Goal: Task Accomplishment & Management: Manage account settings

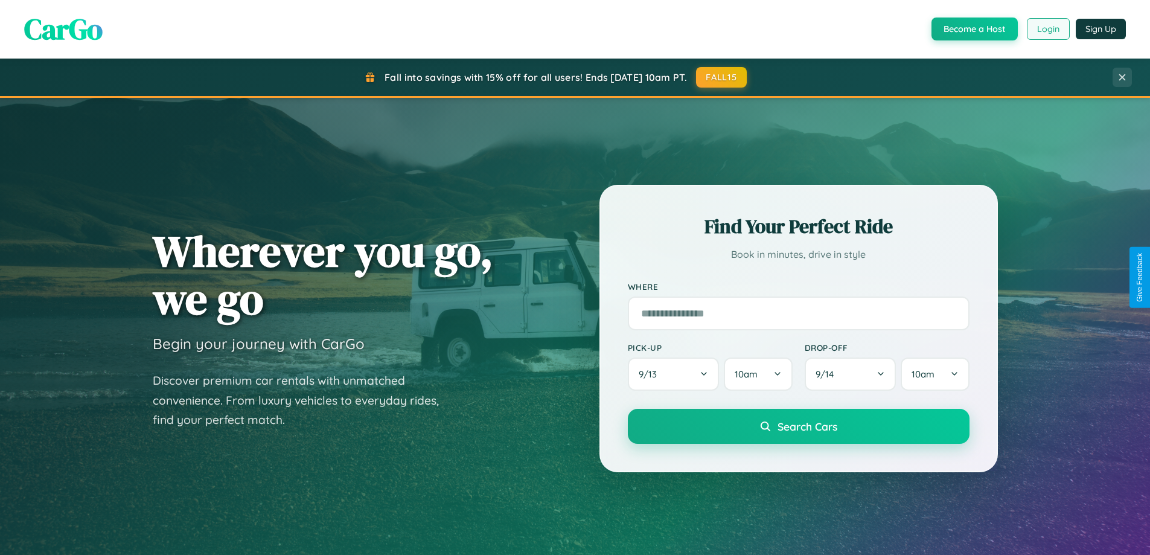
click at [1048, 29] on button "Login" at bounding box center [1048, 29] width 43 height 22
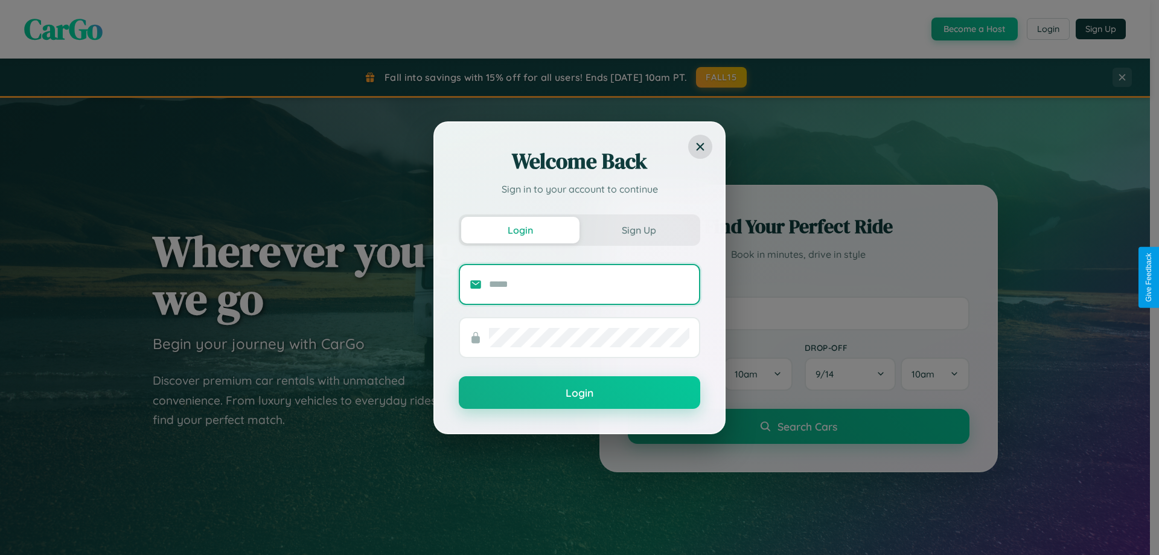
click at [589, 284] on input "text" at bounding box center [589, 284] width 200 height 19
type input "**********"
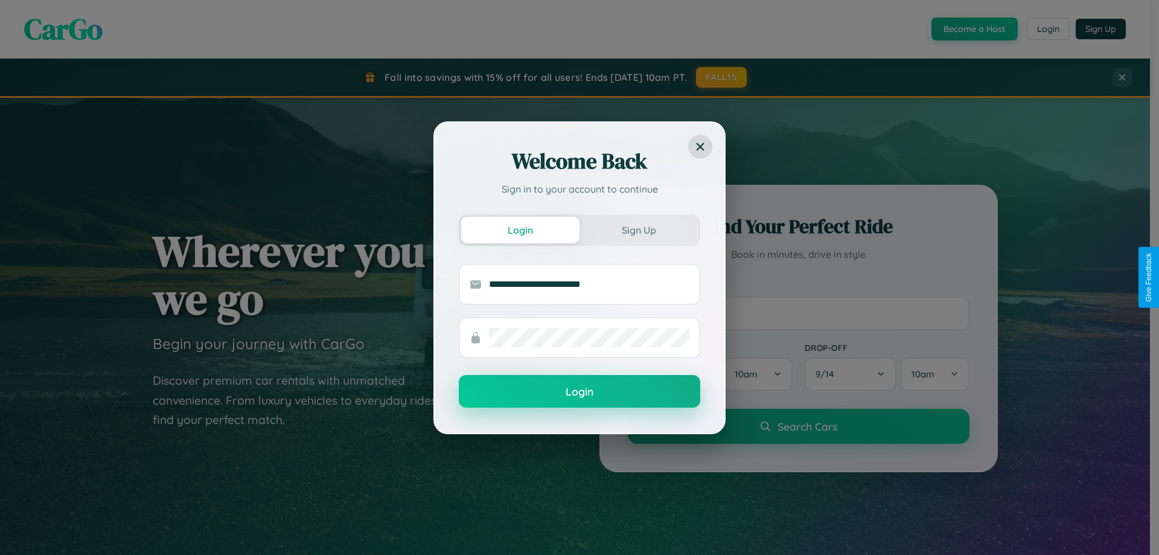
click at [580, 392] on button "Login" at bounding box center [579, 391] width 241 height 33
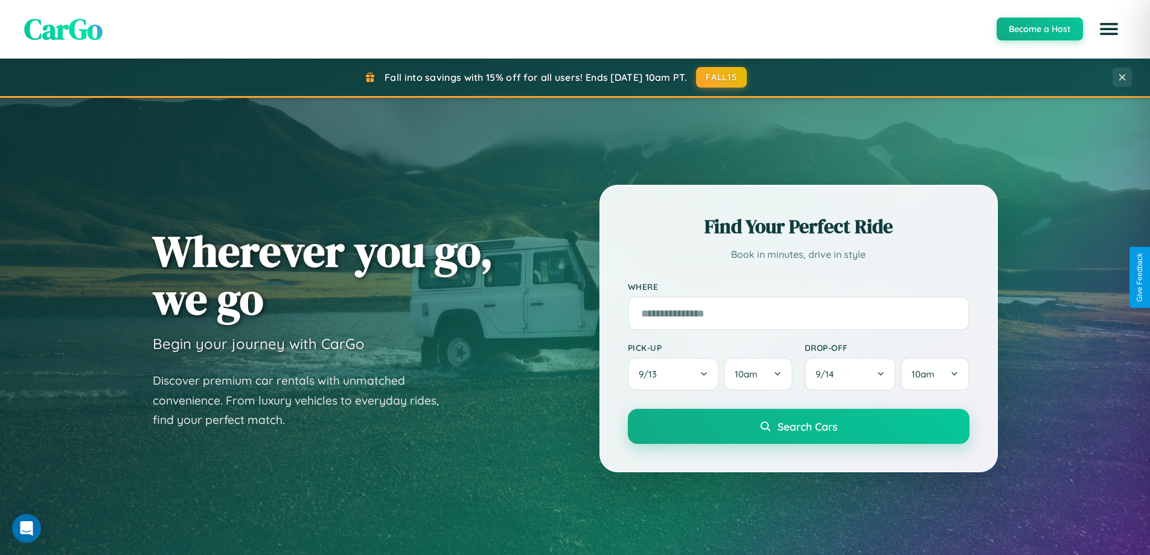
scroll to position [831, 0]
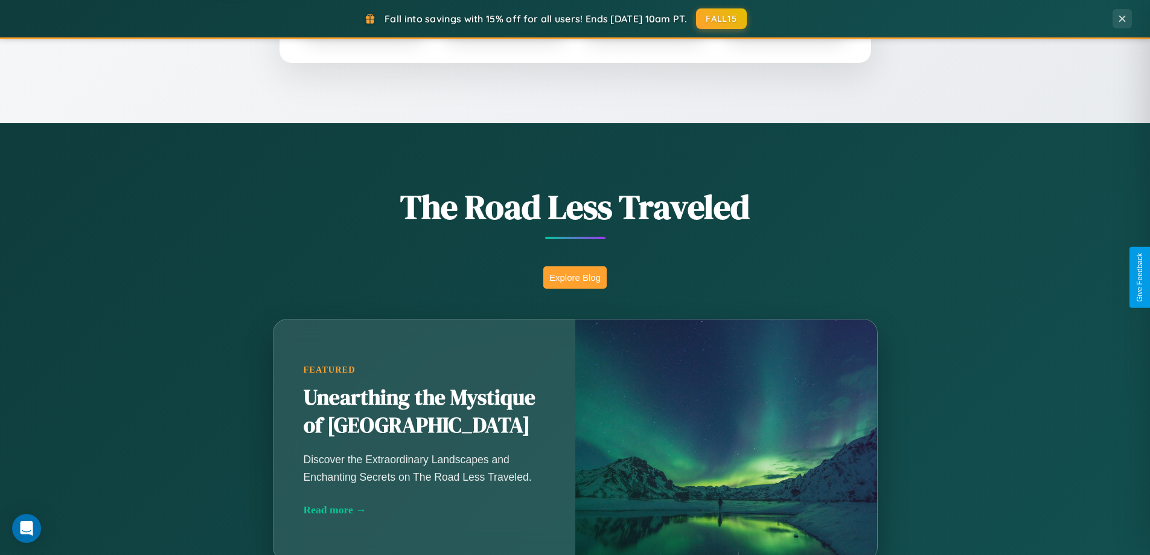
click at [575, 277] on button "Explore Blog" at bounding box center [574, 277] width 63 height 22
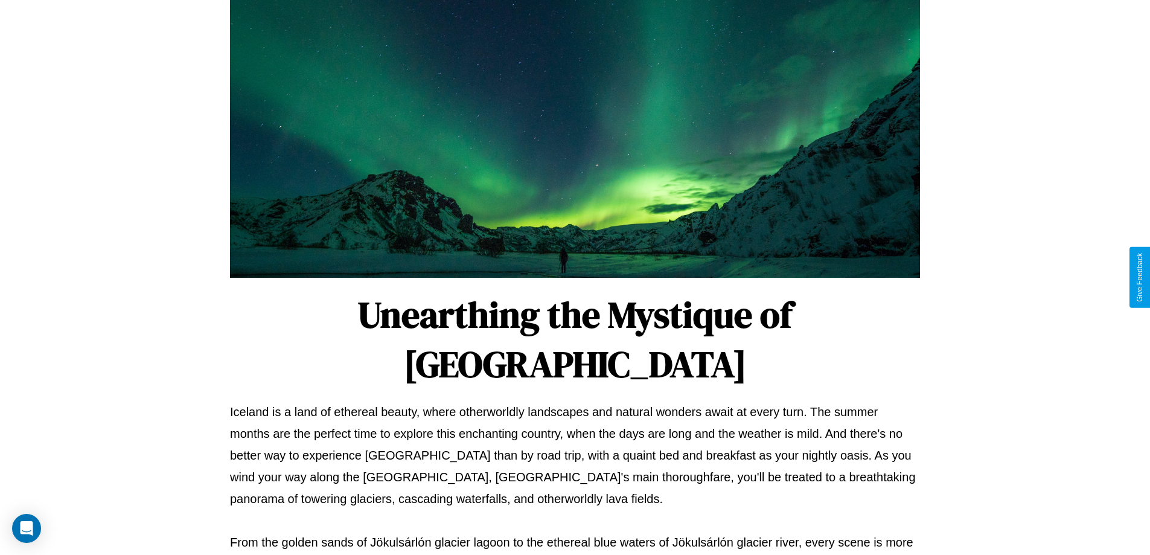
scroll to position [37, 0]
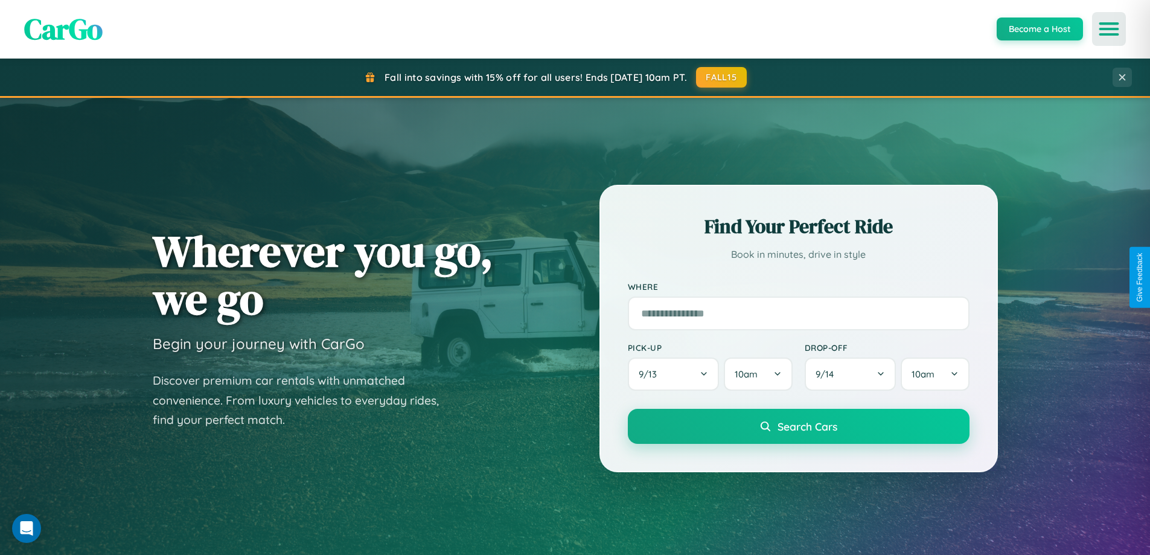
click at [1109, 29] on icon "Open menu" at bounding box center [1110, 29] width 18 height 11
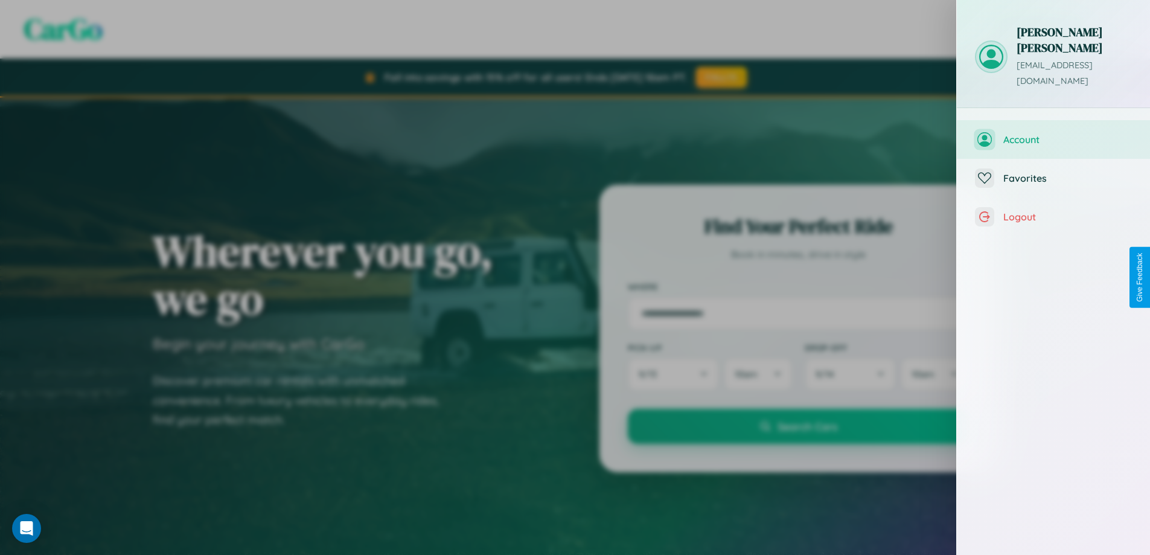
click at [1054, 133] on span "Account" at bounding box center [1067, 139] width 129 height 12
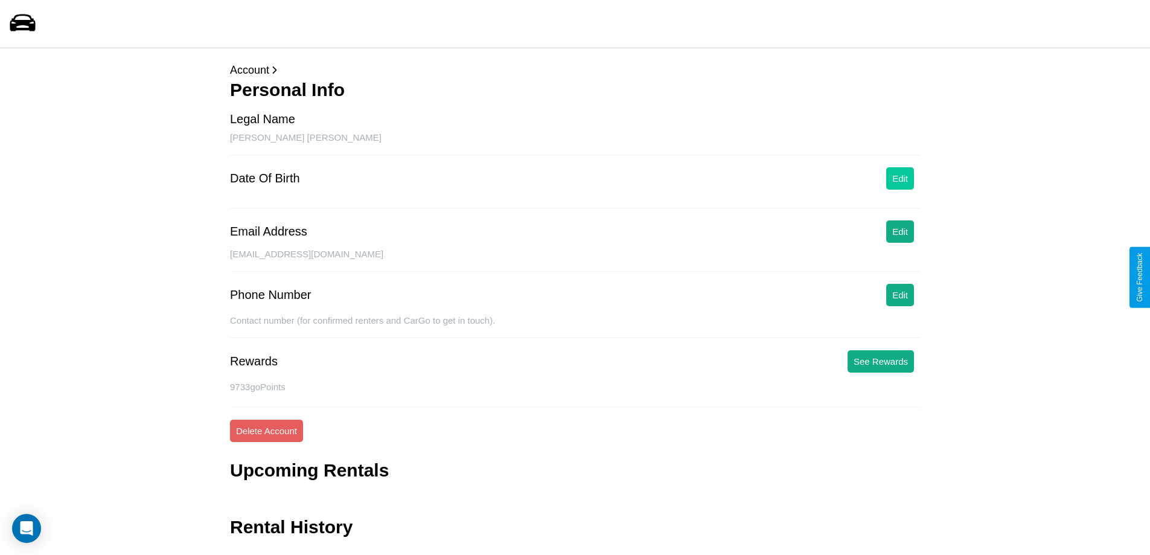
click at [900, 178] on button "Edit" at bounding box center [900, 178] width 28 height 22
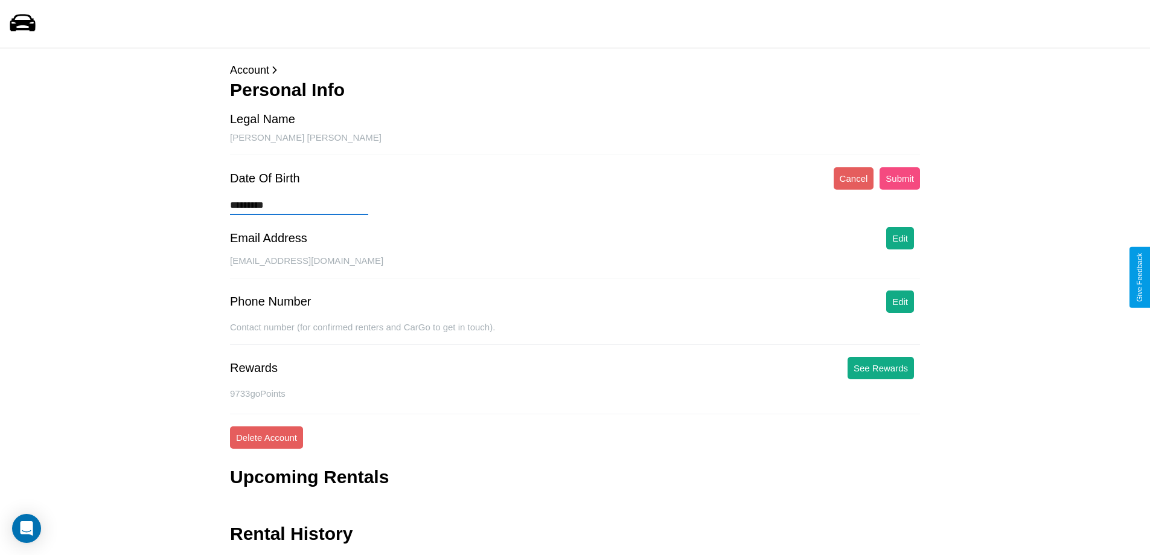
type input "*********"
click at [900, 178] on button "Submit" at bounding box center [900, 178] width 40 height 22
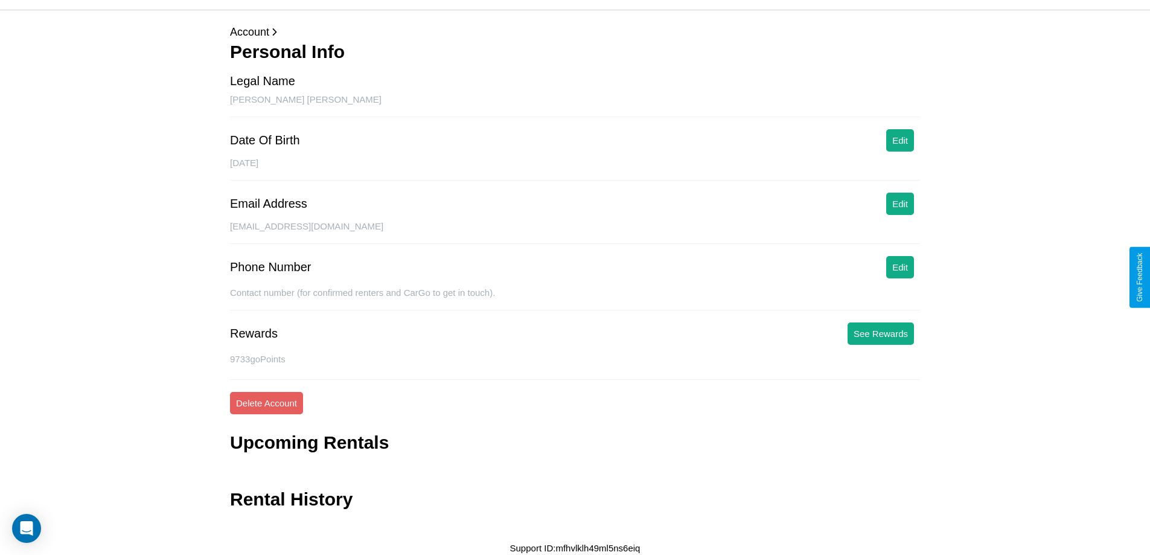
scroll to position [39, 0]
